Goal: Task Accomplishment & Management: Manage account settings

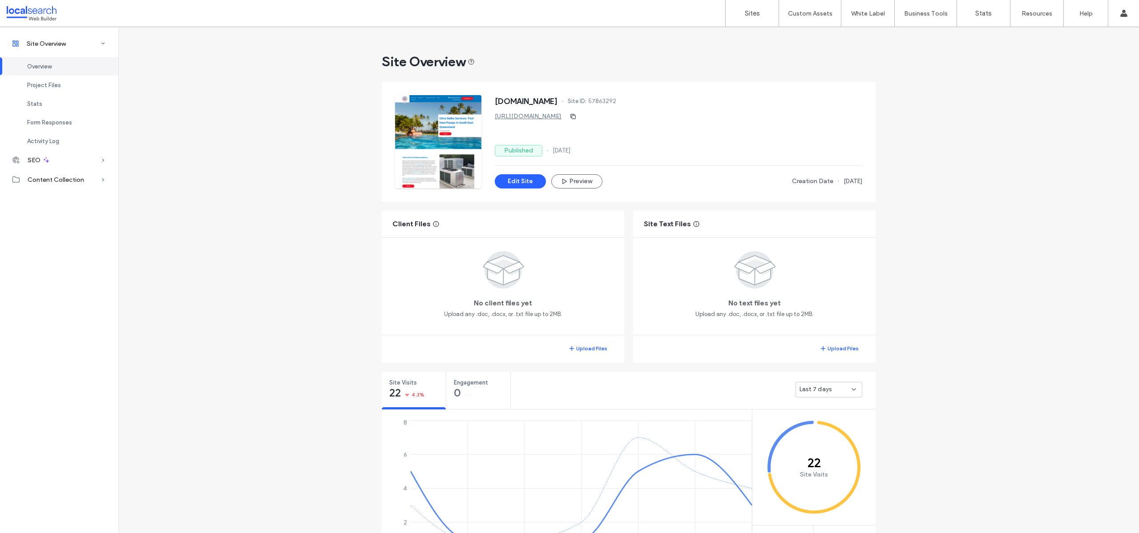
drag, startPoint x: 996, startPoint y: 127, endPoint x: 984, endPoint y: 126, distance: 12.5
click at [750, 10] on label "Sites" at bounding box center [752, 13] width 15 height 8
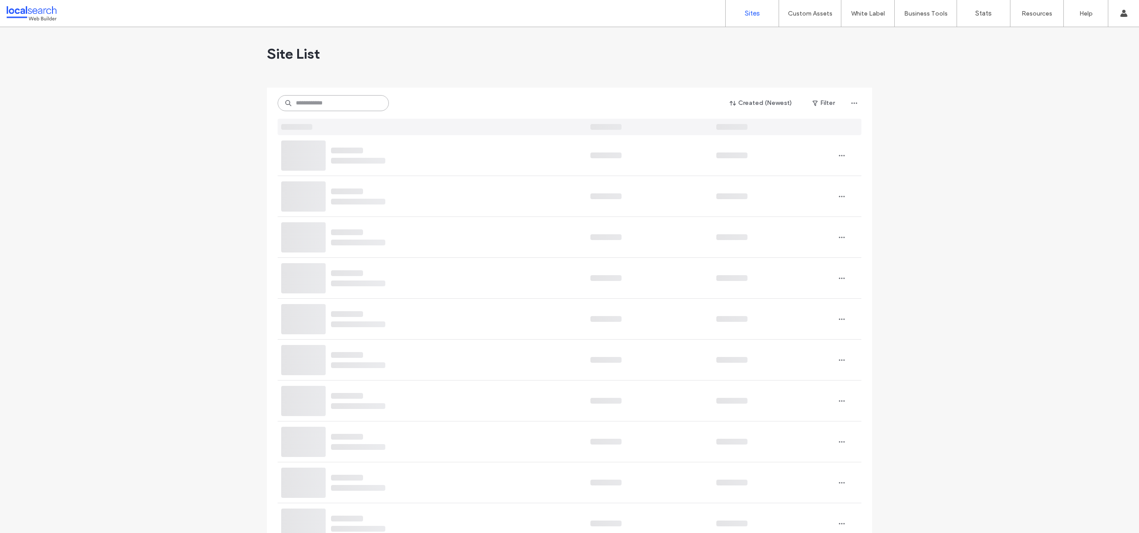
click at [334, 104] on input at bounding box center [333, 103] width 111 height 16
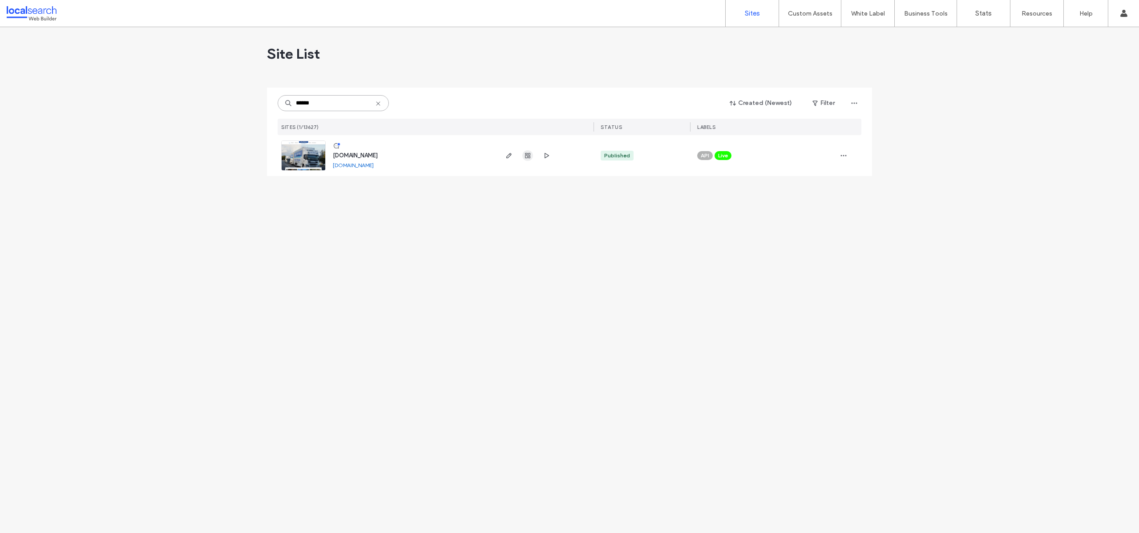
type input "******"
click at [529, 155] on icon "button" at bounding box center [527, 155] width 7 height 7
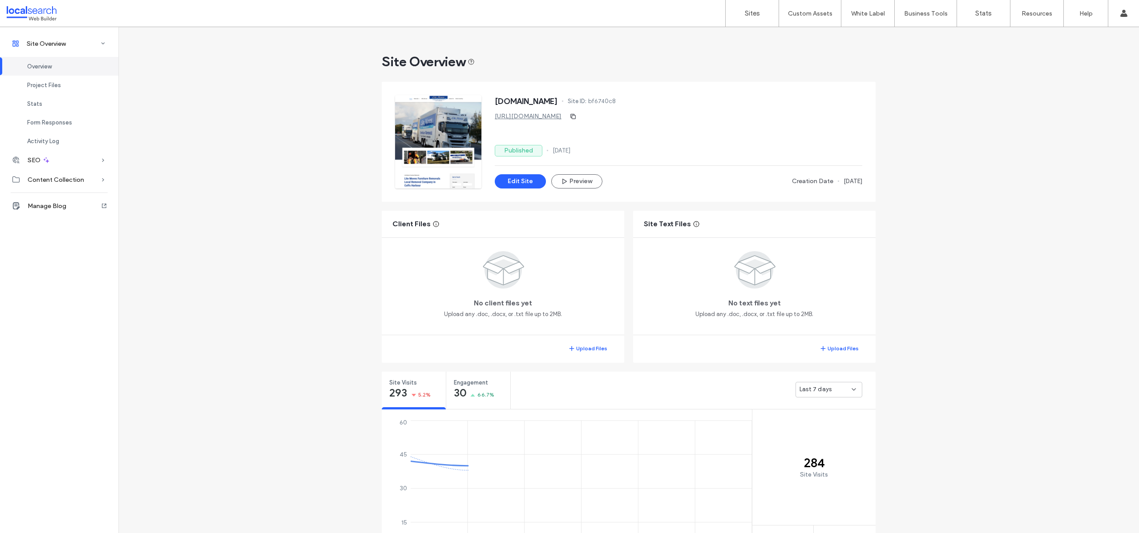
click at [1017, 208] on div "Site Overview [DOMAIN_NAME] Site ID: bf6740c8 [URL][DOMAIN_NAME] Published [DAT…" at bounding box center [628, 532] width 1021 height 1010
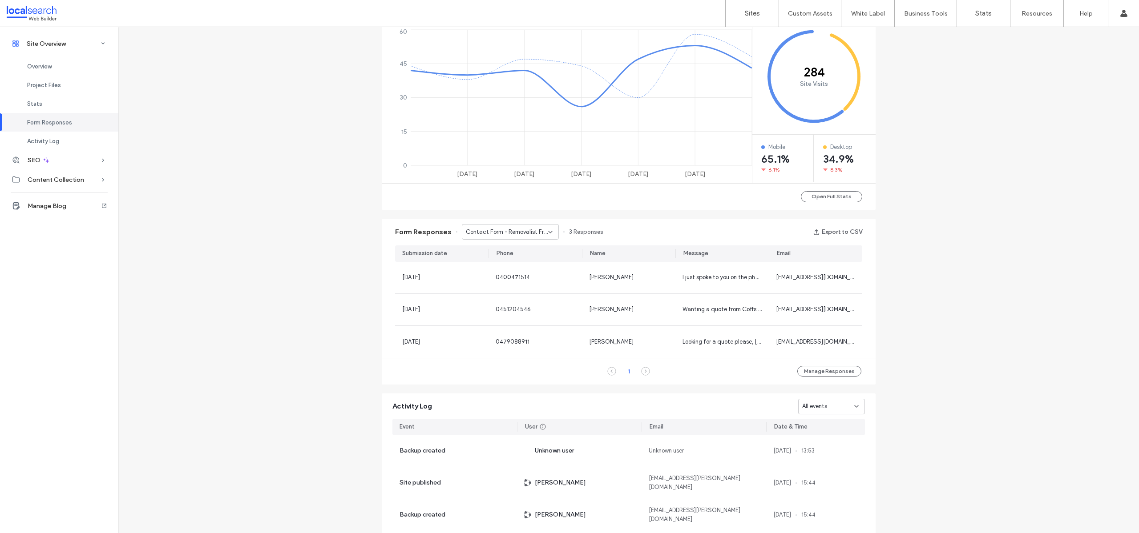
scroll to position [399, 0]
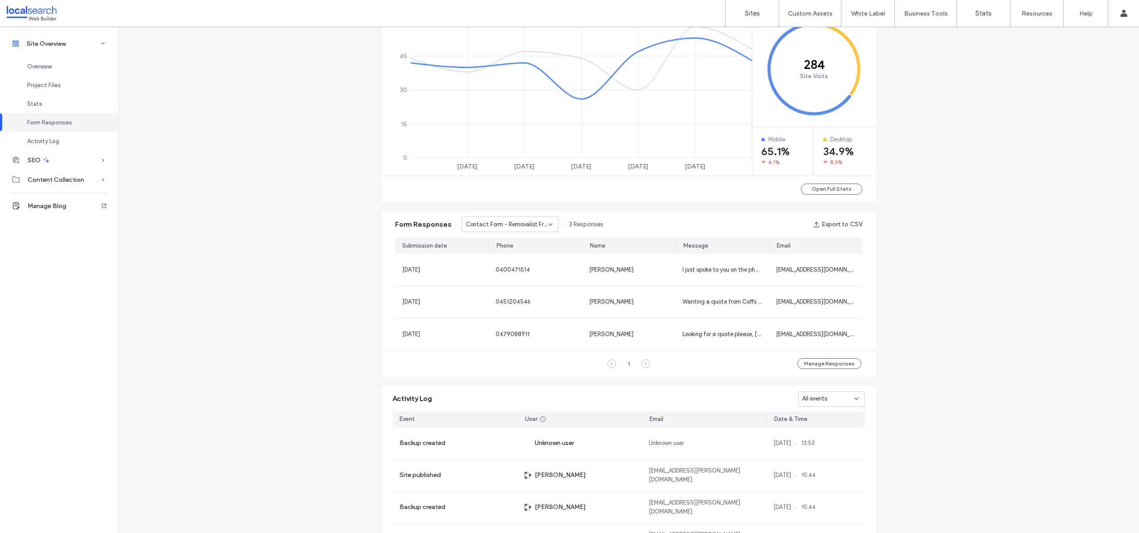
click at [508, 226] on span "Contact Form - Removalist From [GEOGRAPHIC_DATA] To [GEOGRAPHIC_DATA] page" at bounding box center [507, 224] width 82 height 9
click at [519, 290] on span "Contact Form - Contact Us page" at bounding box center [503, 287] width 85 height 9
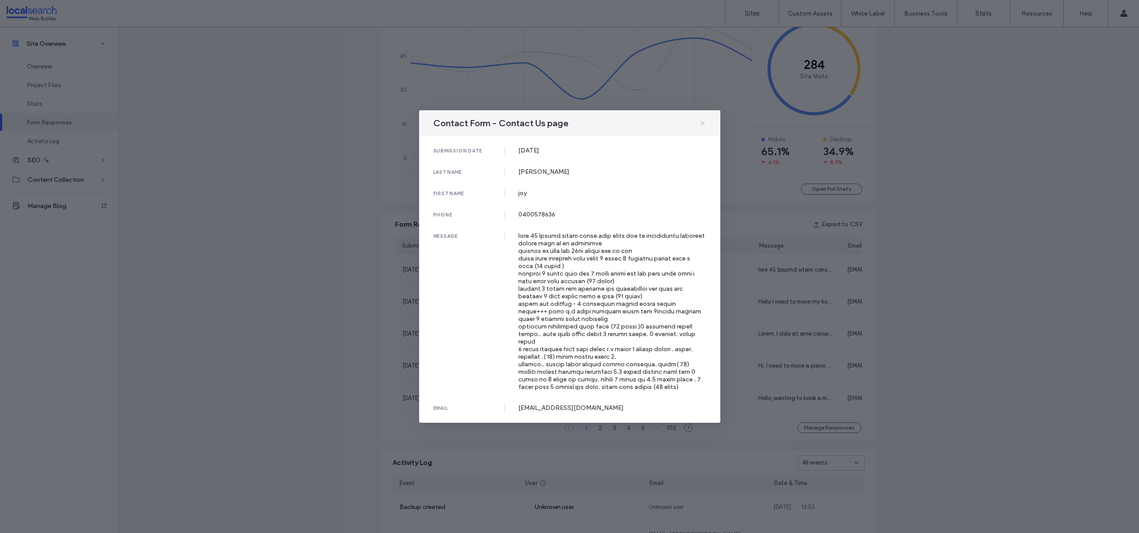
click at [703, 125] on icon at bounding box center [702, 123] width 7 height 7
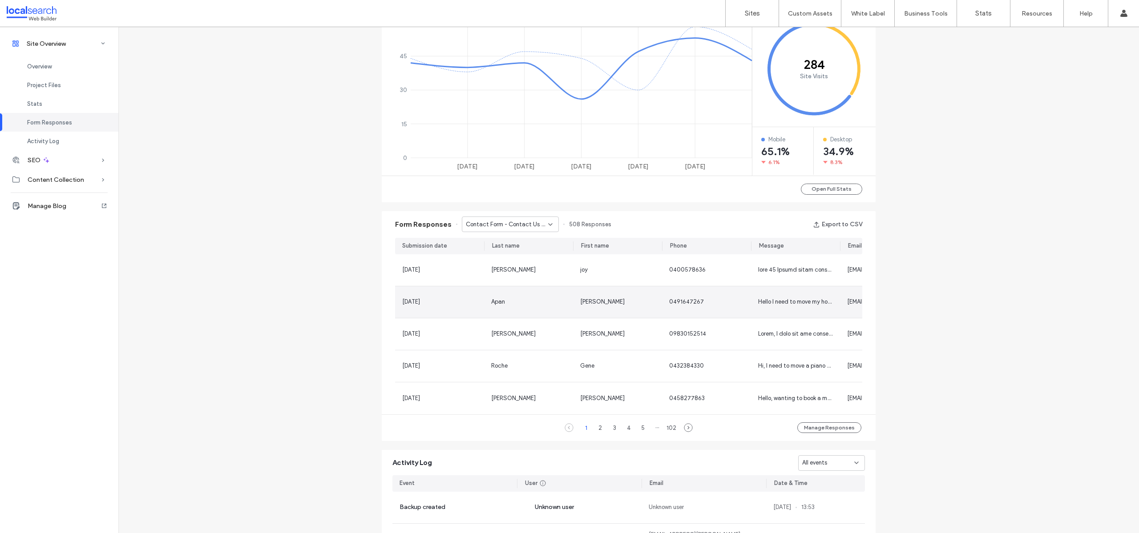
click at [461, 310] on div "[DATE]" at bounding box center [439, 303] width 89 height 32
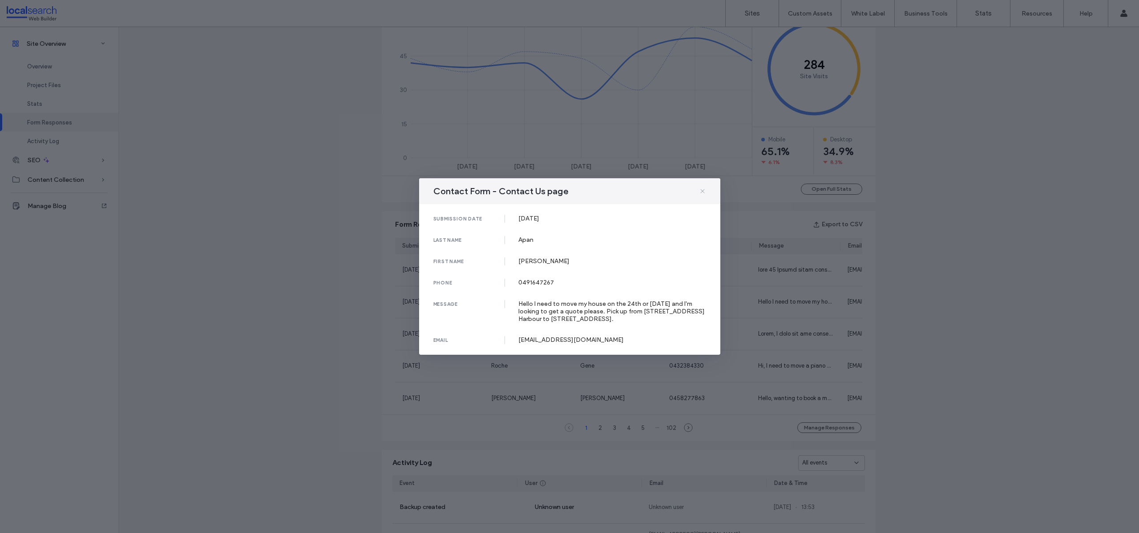
click at [705, 190] on icon at bounding box center [702, 191] width 7 height 7
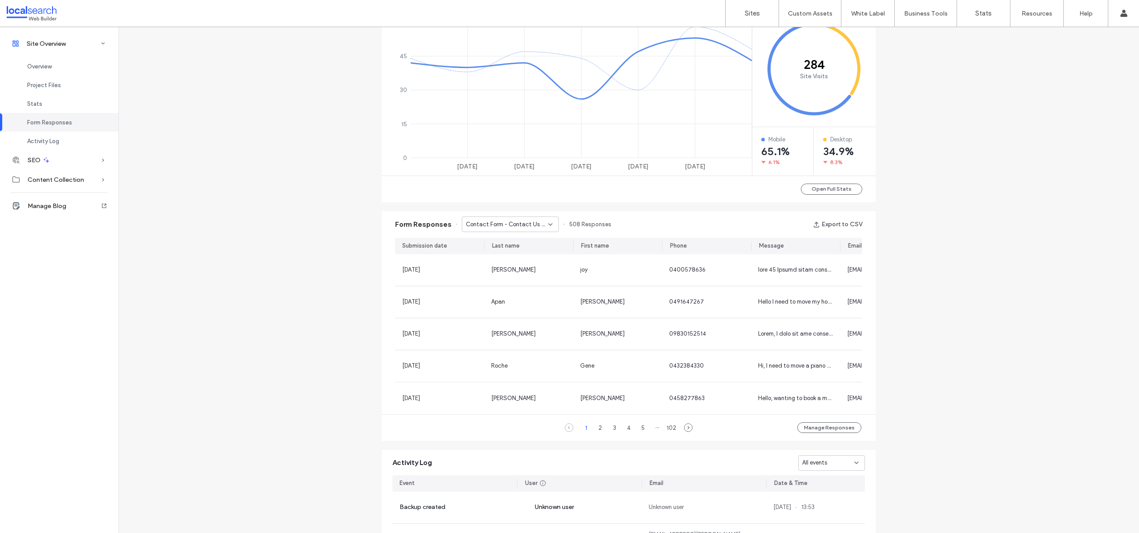
click at [1010, 291] on div "Site Overview [DOMAIN_NAME] Site ID: bf6740c8 [URL][DOMAIN_NAME] Published [DAT…" at bounding box center [628, 166] width 1021 height 1074
click at [830, 226] on button "Export to CSV" at bounding box center [837, 225] width 49 height 14
drag, startPoint x: 1053, startPoint y: 146, endPoint x: 900, endPoint y: 82, distance: 166.3
click at [1050, 145] on div "Site Overview [DOMAIN_NAME] Site ID: bf6740c8 [URL][DOMAIN_NAME] Published [DAT…" at bounding box center [628, 166] width 1021 height 1074
click at [1022, 303] on div "Site Overview [DOMAIN_NAME] Site ID: bf6740c8 [URL][DOMAIN_NAME] Published [DAT…" at bounding box center [628, 166] width 1021 height 1074
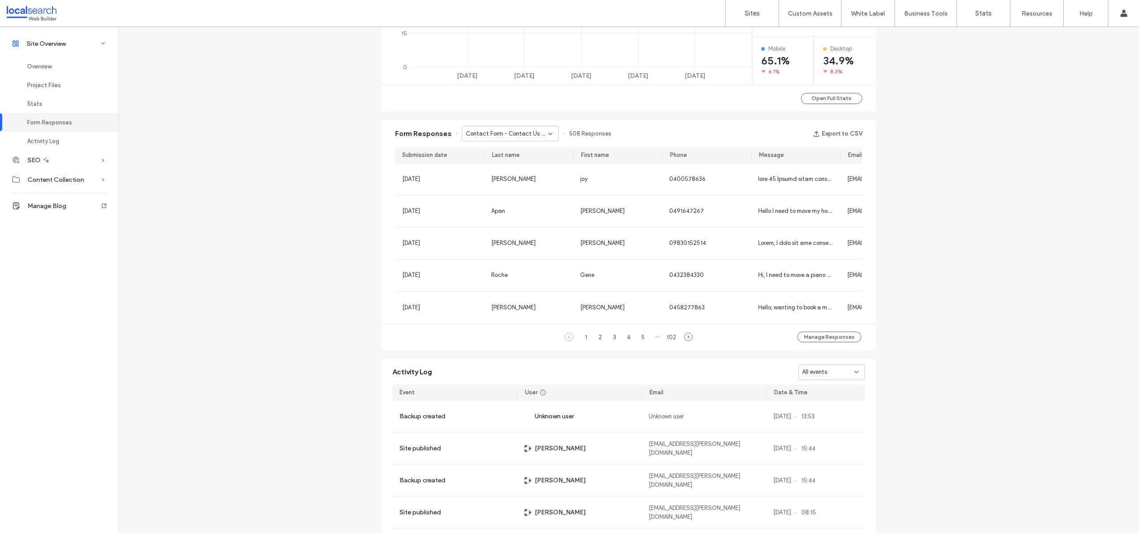
scroll to position [490, 0]
click at [517, 138] on div "Contact Form - Contact Us page" at bounding box center [510, 133] width 97 height 16
